Goal: Information Seeking & Learning: Learn about a topic

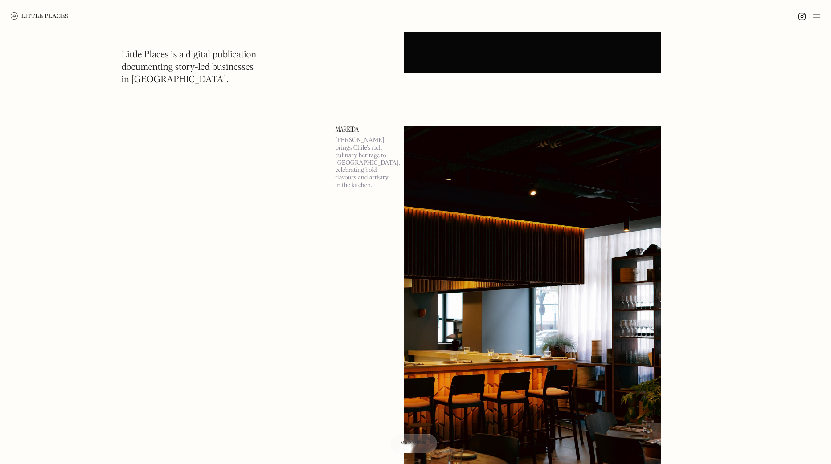
scroll to position [802, 0]
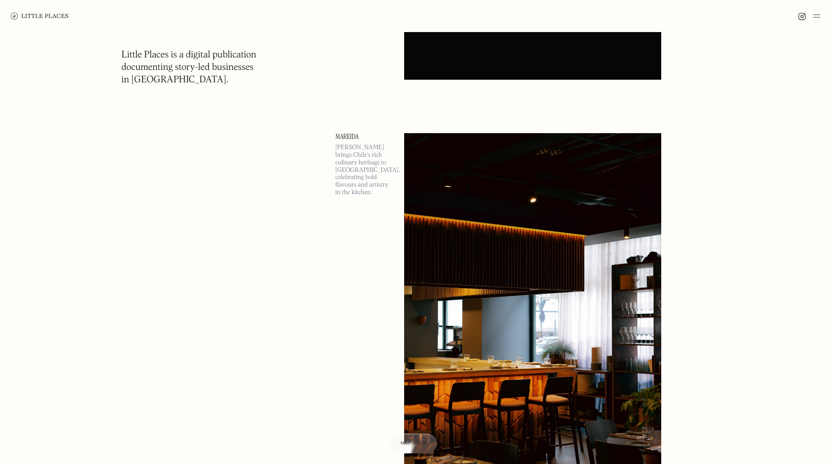
click at [506, 187] on img at bounding box center [532, 319] width 257 height 372
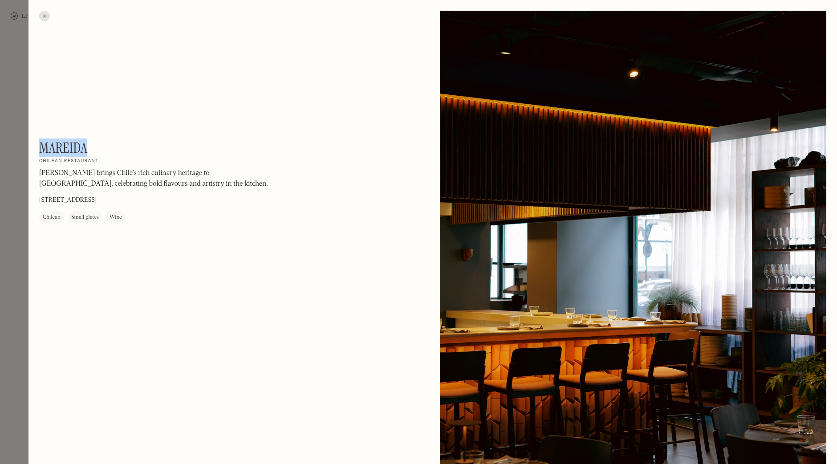
drag, startPoint x: 90, startPoint y: 140, endPoint x: 41, endPoint y: 139, distance: 48.1
click at [41, 139] on div "Mareida On Our Radar Chilean restaurant Mareida brings Chile’s rich culinary he…" at bounding box center [159, 181] width 241 height 84
copy h1 "Mareida"
click at [19, 67] on div at bounding box center [418, 232] width 837 height 464
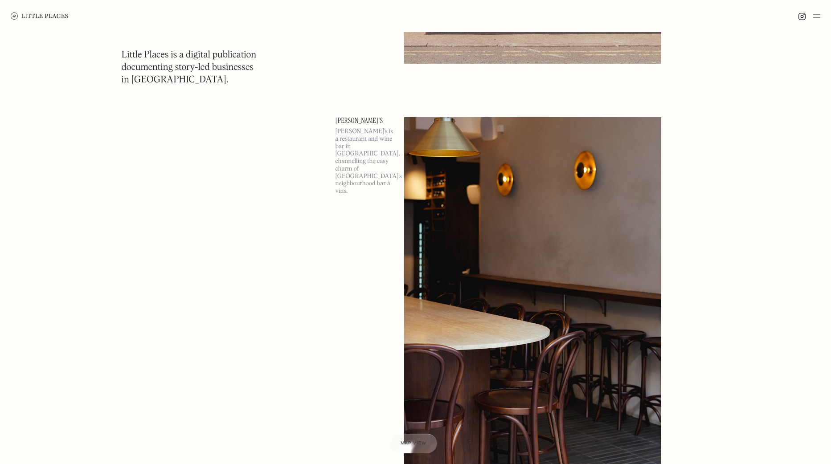
scroll to position [6370, 0]
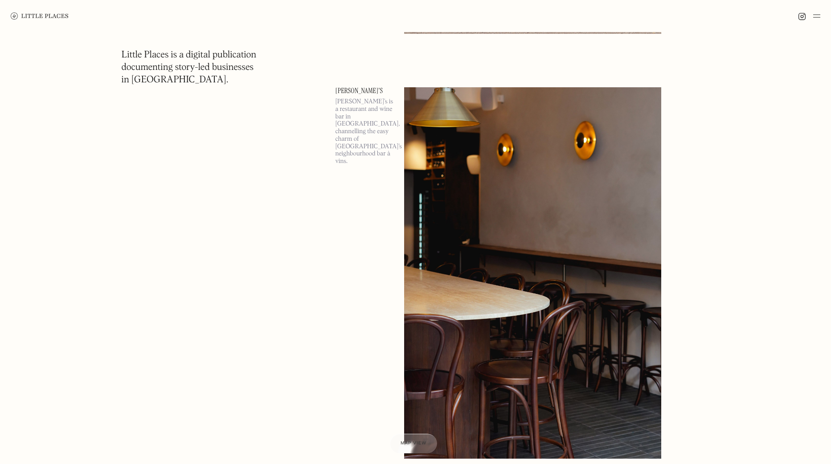
click at [341, 90] on link "[PERSON_NAME]'s" at bounding box center [364, 90] width 58 height 7
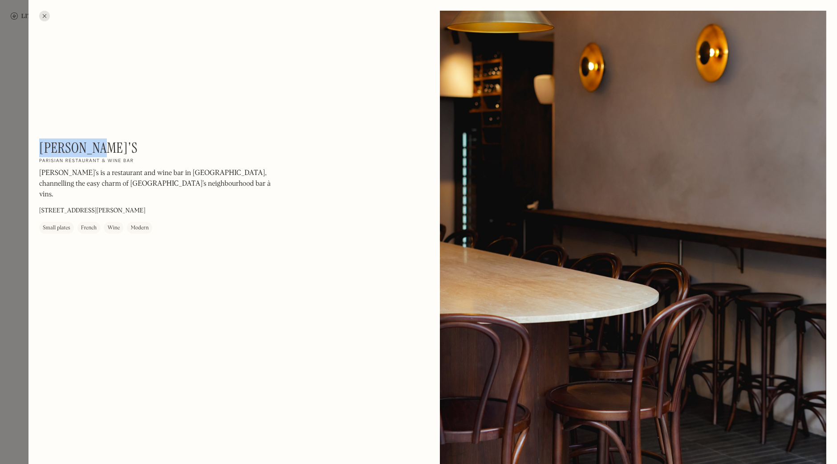
drag, startPoint x: 102, startPoint y: 143, endPoint x: 43, endPoint y: 138, distance: 59.9
click at [43, 139] on div "[PERSON_NAME]'s On Our Radar Parisian restaurant & wine bar [PERSON_NAME]’s is …" at bounding box center [159, 186] width 241 height 94
copy h1 "[PERSON_NAME]'s"
click at [19, 65] on div at bounding box center [418, 232] width 837 height 464
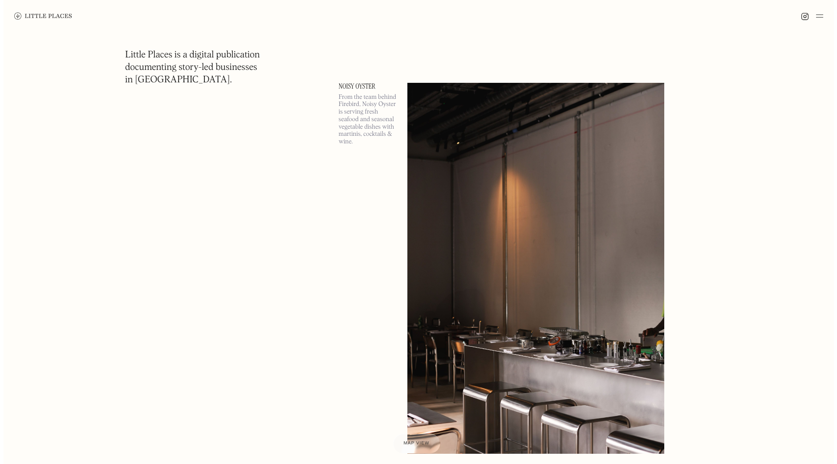
scroll to position [6816, 0]
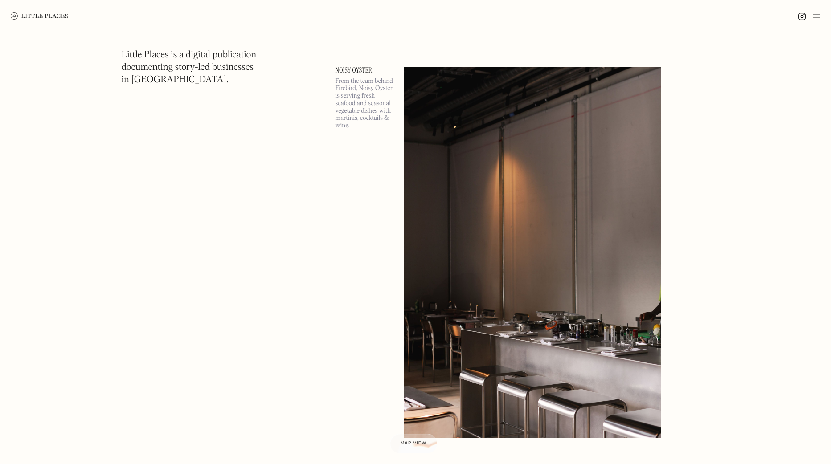
click at [356, 68] on link "Noisy Oyster" at bounding box center [364, 70] width 58 height 7
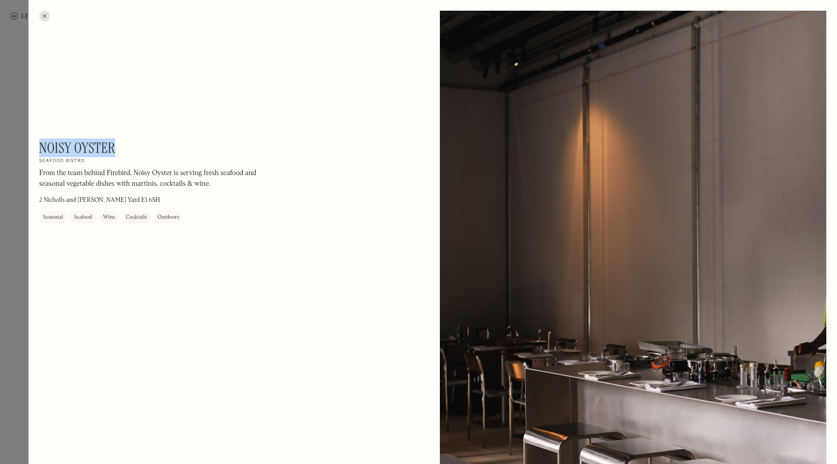
drag, startPoint x: 40, startPoint y: 143, endPoint x: 118, endPoint y: 141, distance: 78.0
click at [118, 141] on div "Noisy Oyster On Our Radar Seafood bistro From the team behind Firebird, Noisy O…" at bounding box center [159, 181] width 241 height 84
copy h1 "Noisy Oyster"
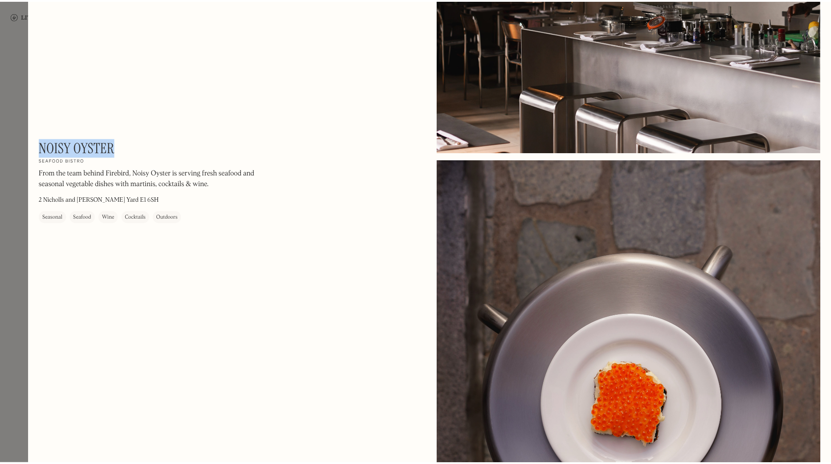
scroll to position [356, 0]
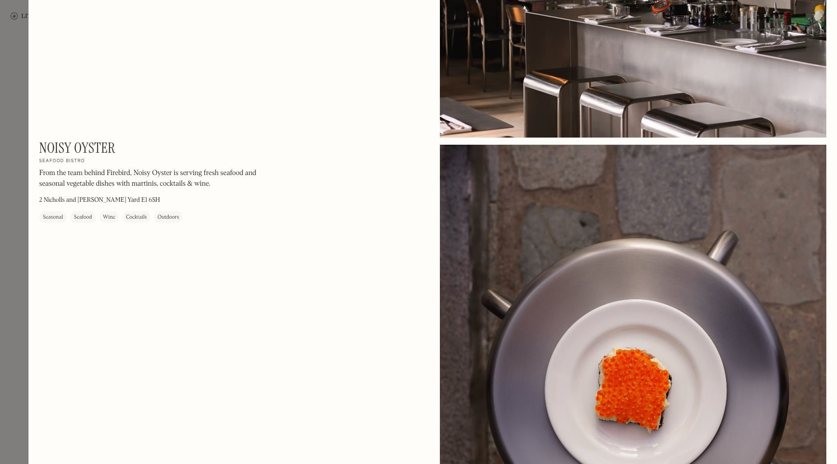
click at [9, 231] on div at bounding box center [418, 232] width 837 height 464
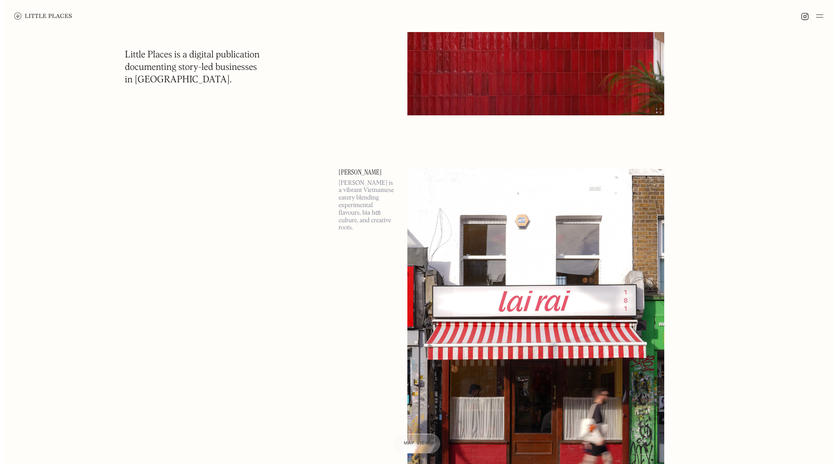
scroll to position [7618, 0]
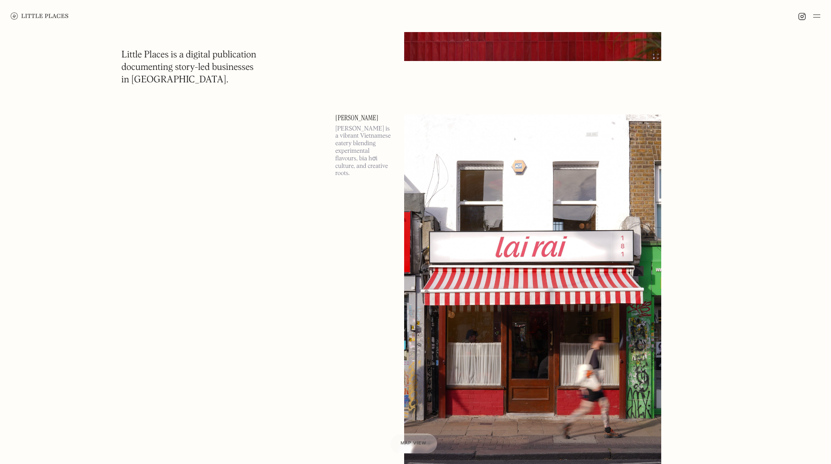
click at [346, 115] on link "[PERSON_NAME]" at bounding box center [364, 117] width 58 height 7
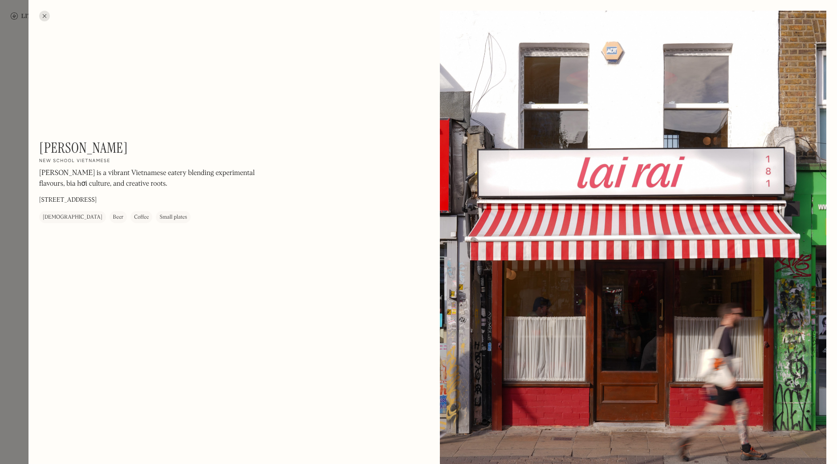
click at [22, 30] on div at bounding box center [418, 232] width 837 height 464
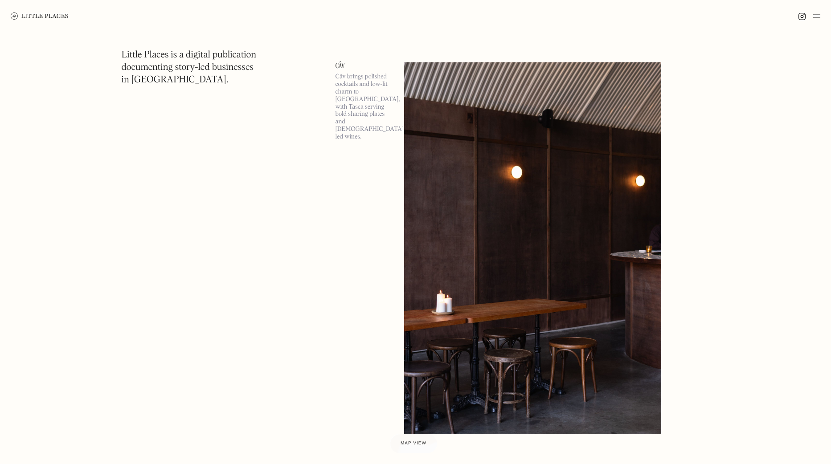
scroll to position [8954, 0]
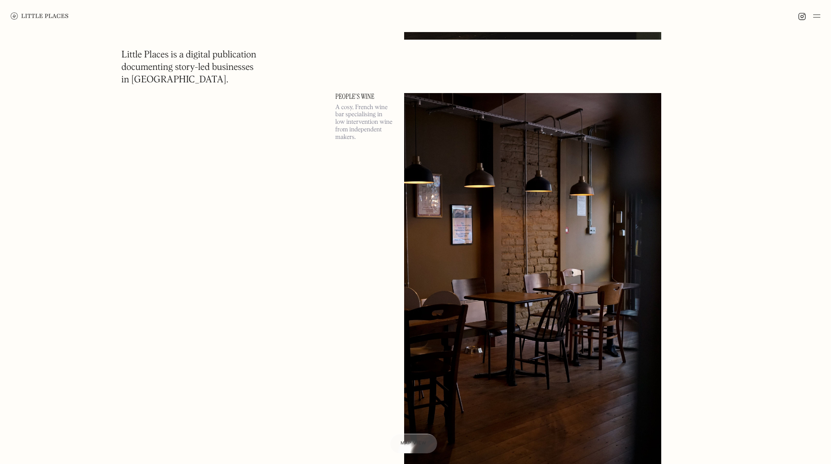
scroll to position [19931, 0]
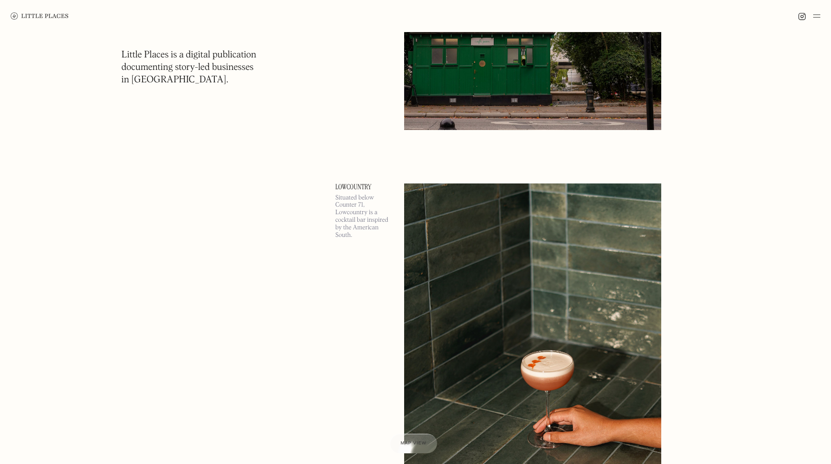
scroll to position [21605, 0]
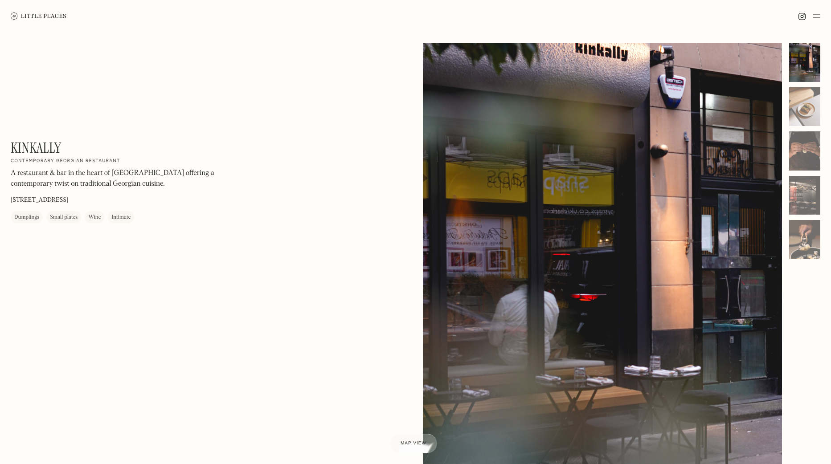
scroll to position [1, 0]
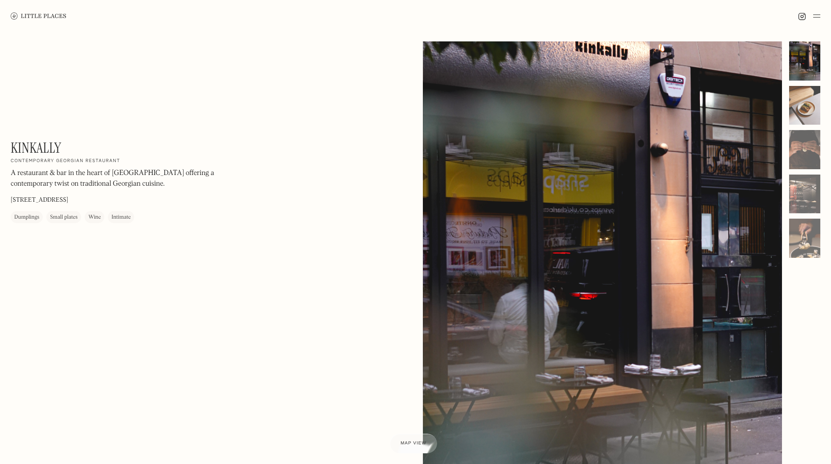
click at [803, 103] on div at bounding box center [804, 105] width 31 height 39
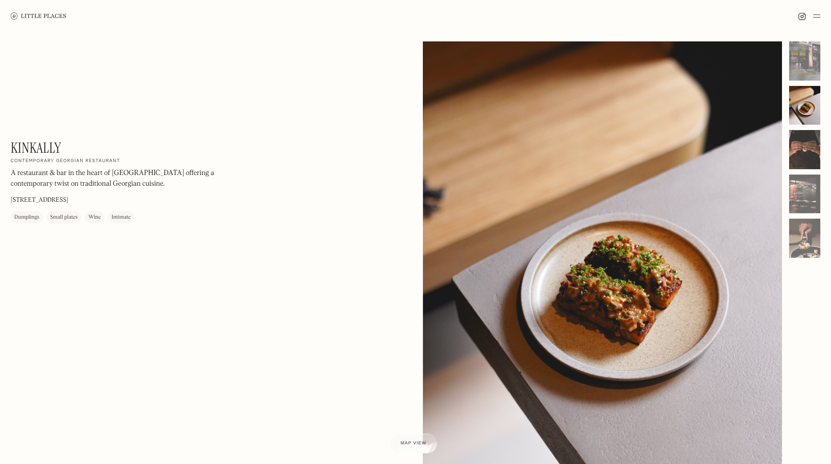
click at [801, 143] on div at bounding box center [804, 149] width 31 height 39
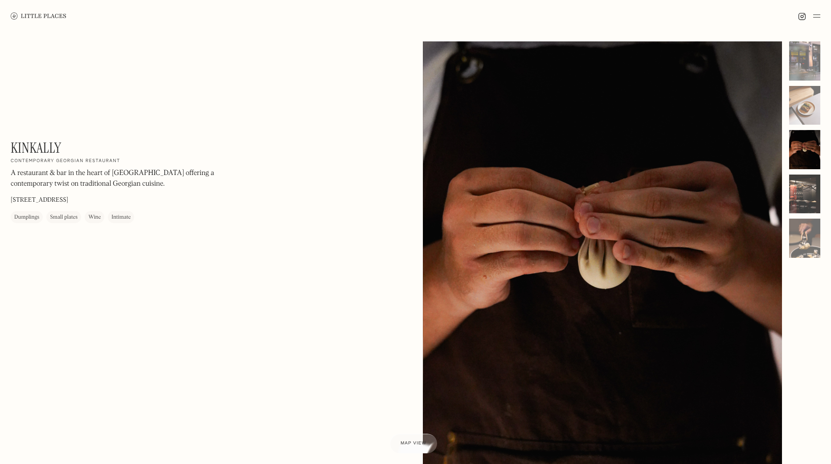
click at [803, 188] on div at bounding box center [804, 194] width 31 height 39
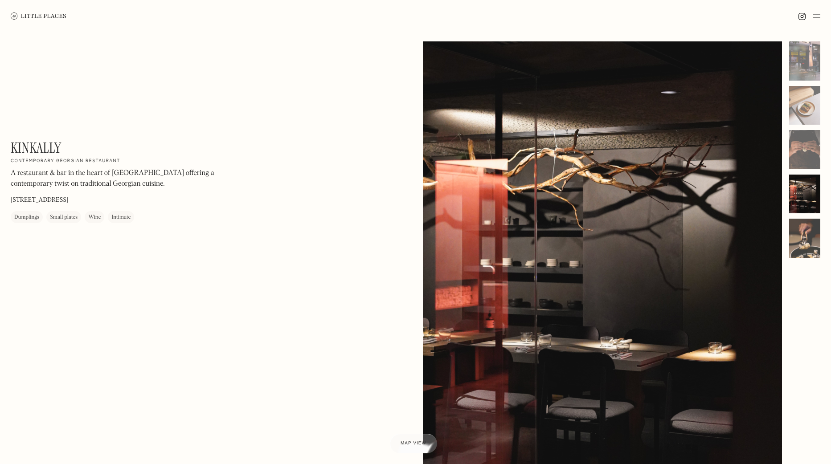
click at [807, 236] on div at bounding box center [804, 238] width 31 height 39
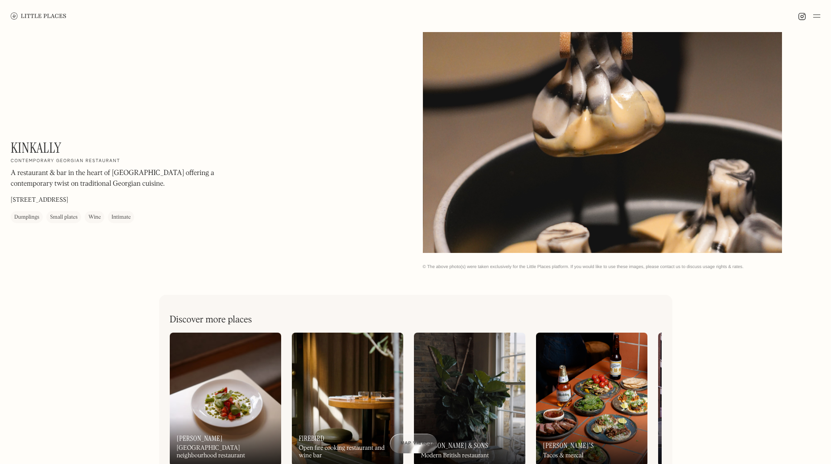
scroll to position [307, 0]
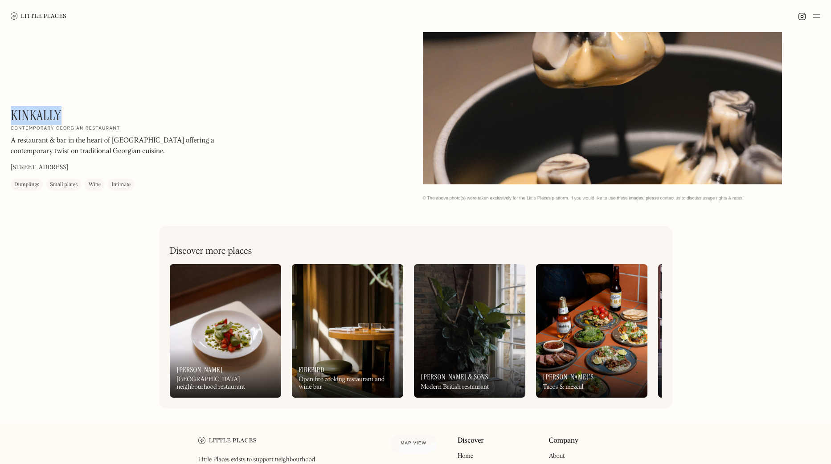
drag, startPoint x: 59, startPoint y: 114, endPoint x: 13, endPoint y: 107, distance: 46.4
click at [13, 107] on h1 "Kinkally" at bounding box center [36, 115] width 51 height 17
copy h1 "Kinkally"
